Goal: Task Accomplishment & Management: Manage account settings

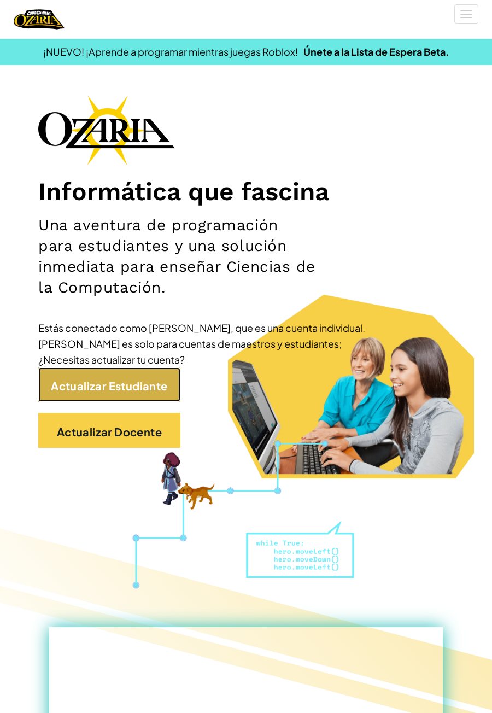
click at [145, 389] on font "Actualizar Estudiante" at bounding box center [109, 385] width 116 height 14
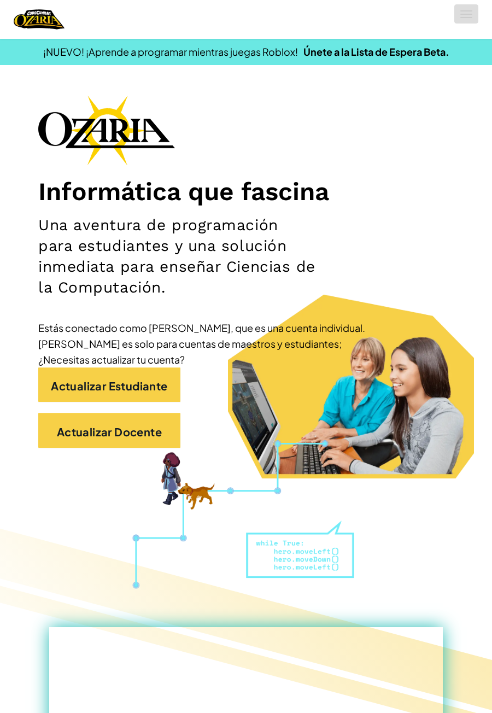
click at [458, 22] on button "Cambiar la navegación" at bounding box center [466, 13] width 24 height 19
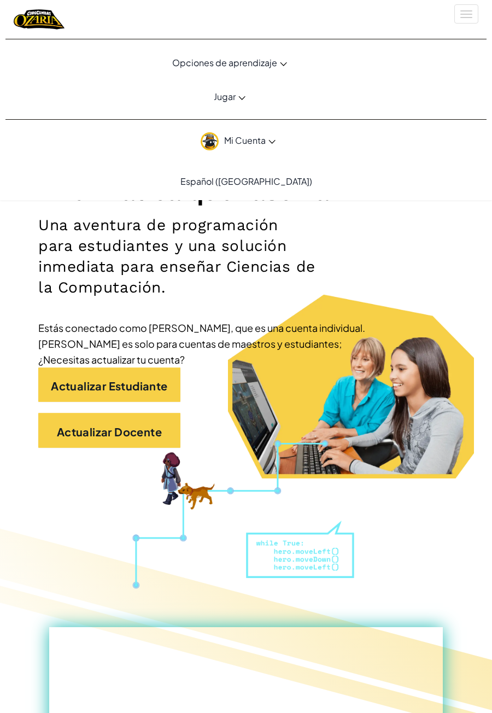
click at [257, 144] on font "Mi Cuenta" at bounding box center [245, 139] width 42 height 11
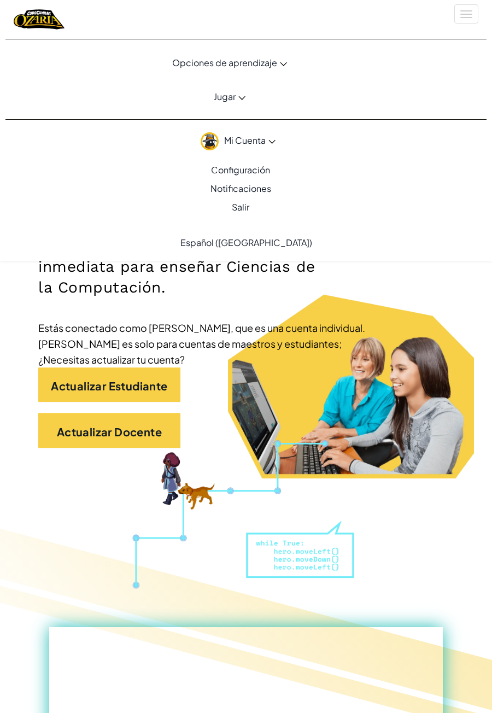
click at [56, 327] on font "Estás conectado como [PERSON_NAME], que es una cuenta individual. [PERSON_NAME]…" at bounding box center [201, 343] width 327 height 44
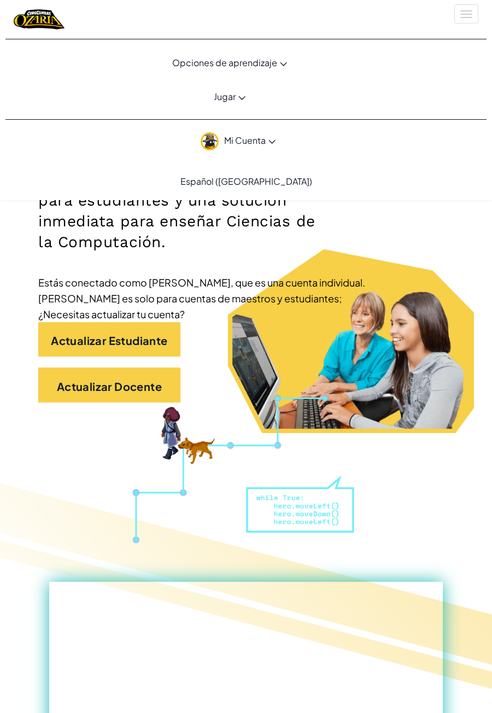
scroll to position [46, 0]
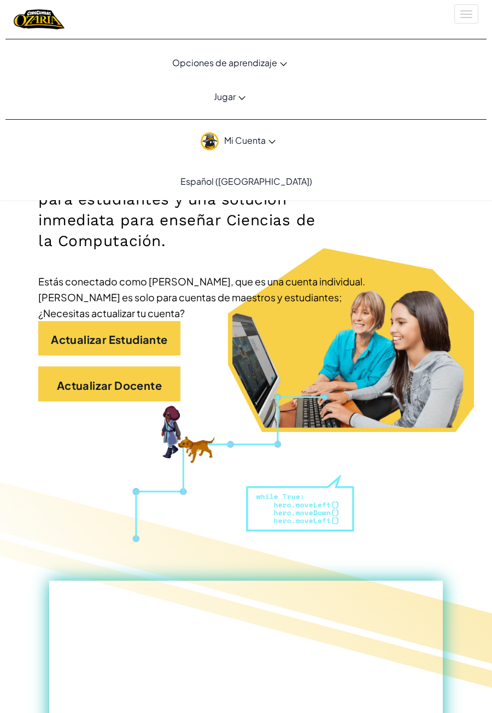
click at [224, 108] on link "Jugar" at bounding box center [229, 96] width 465 height 30
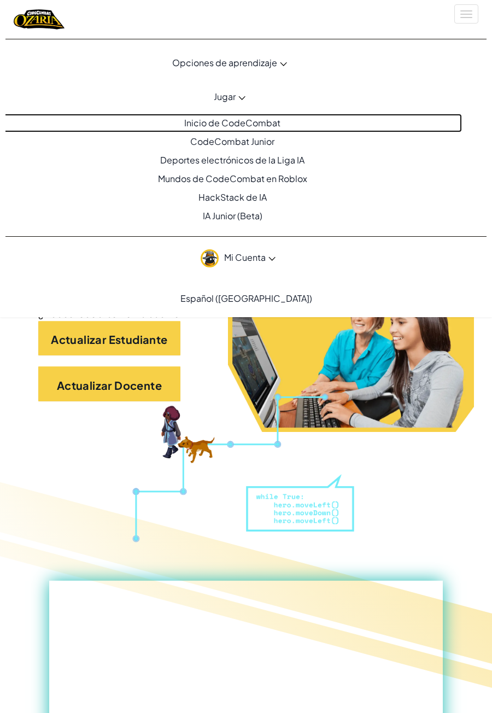
click at [188, 124] on font "Inicio de CodeCombat" at bounding box center [232, 122] width 96 height 11
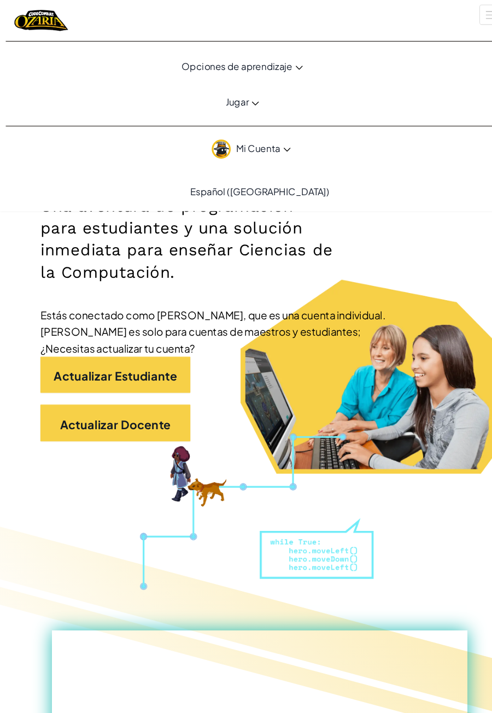
scroll to position [0, 0]
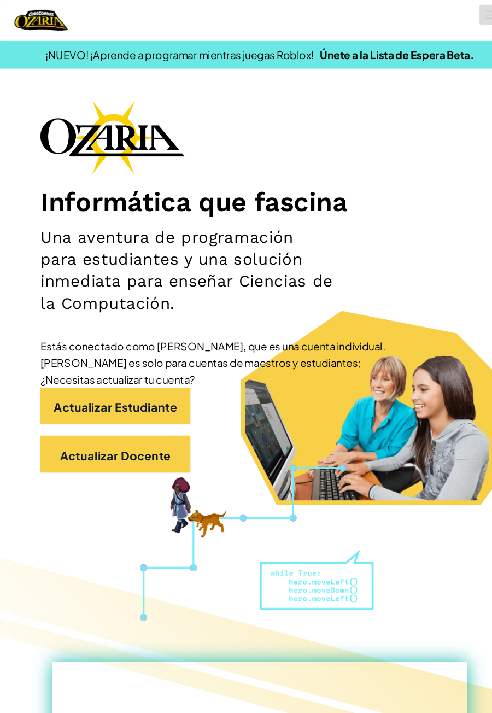
click at [456, 20] on button "Cambiar la navegación" at bounding box center [466, 13] width 24 height 19
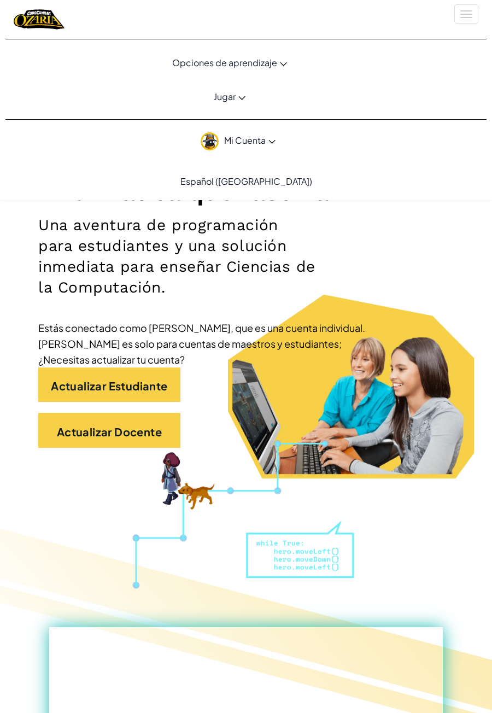
click at [257, 144] on font "Mi Cuenta" at bounding box center [245, 139] width 42 height 11
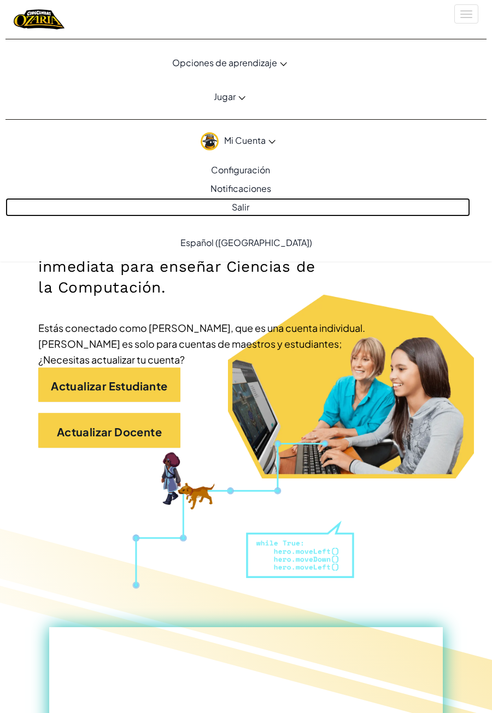
click at [251, 204] on link "Salir" at bounding box center [237, 207] width 465 height 19
